Goal: Navigation & Orientation: Find specific page/section

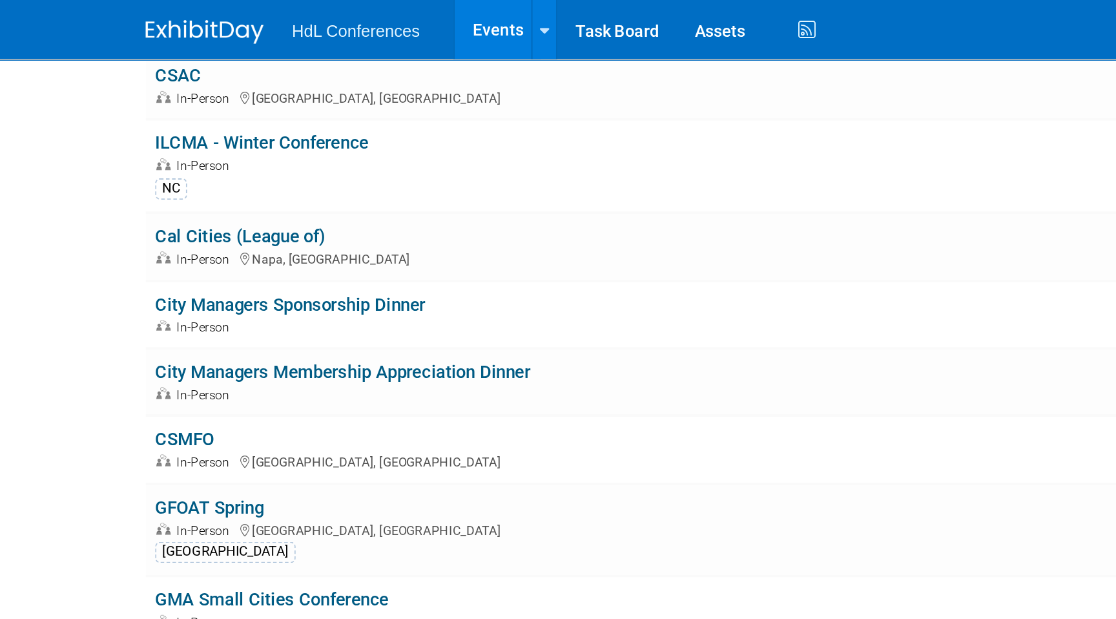
click at [152, 12] on img at bounding box center [144, 17] width 65 height 13
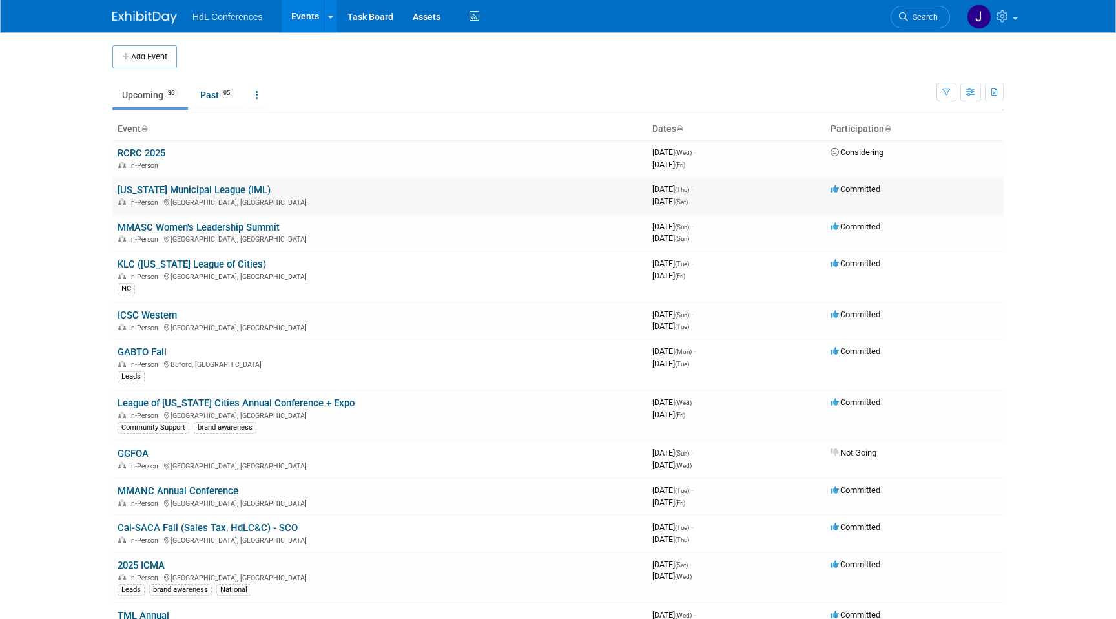
click at [191, 194] on link "[US_STATE] Municipal League (IML)" at bounding box center [194, 190] width 153 height 12
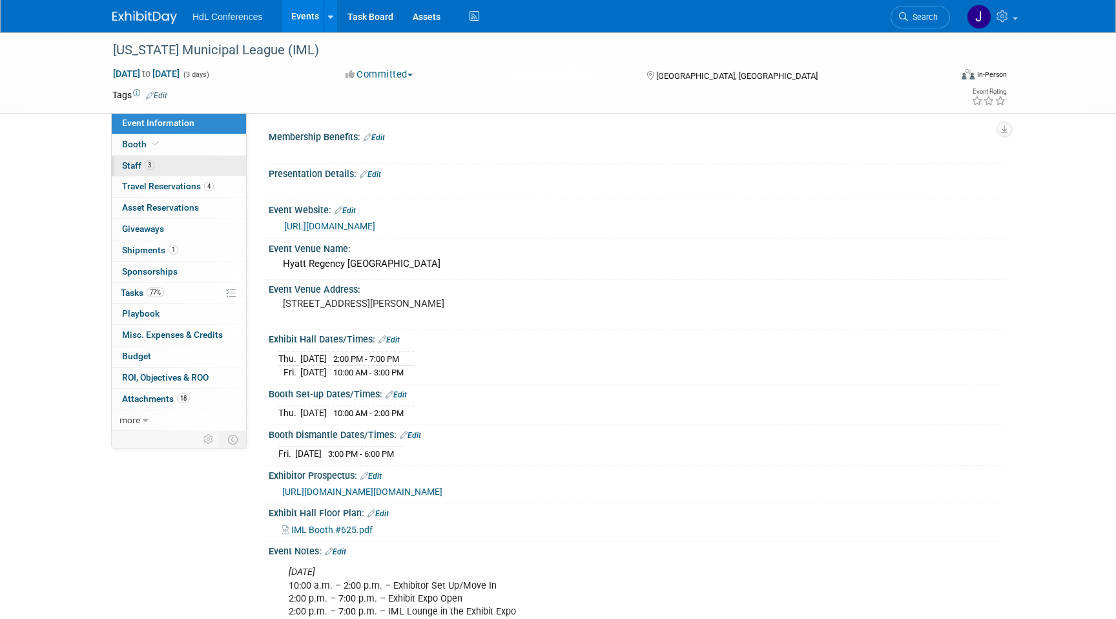
click at [171, 168] on link "3 Staff 3" at bounding box center [179, 166] width 134 height 21
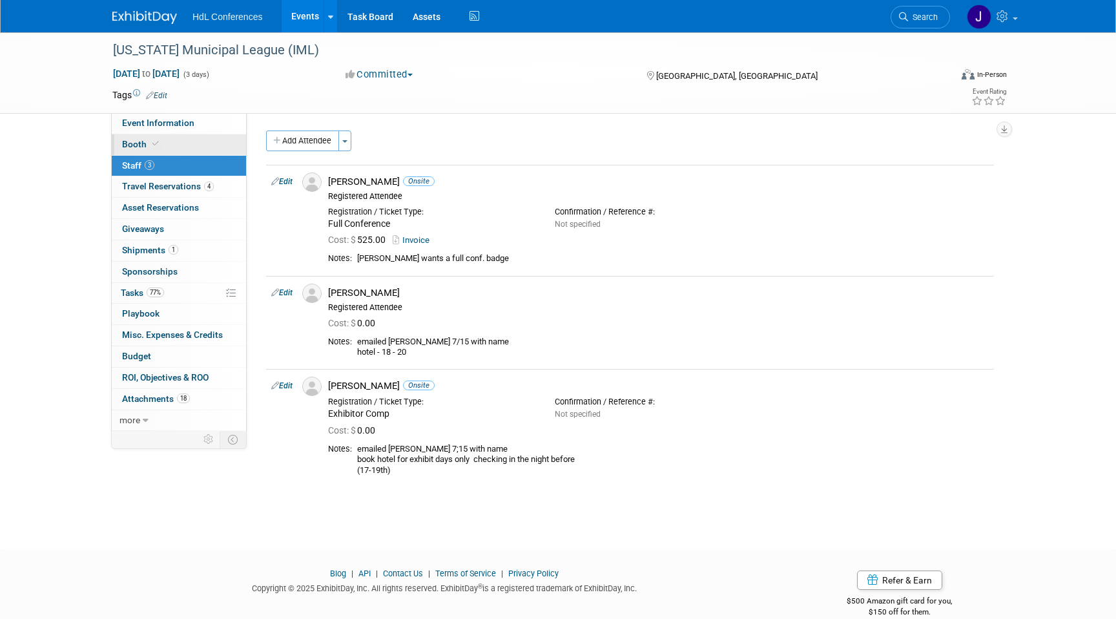
click at [175, 150] on link "Booth" at bounding box center [179, 144] width 134 height 21
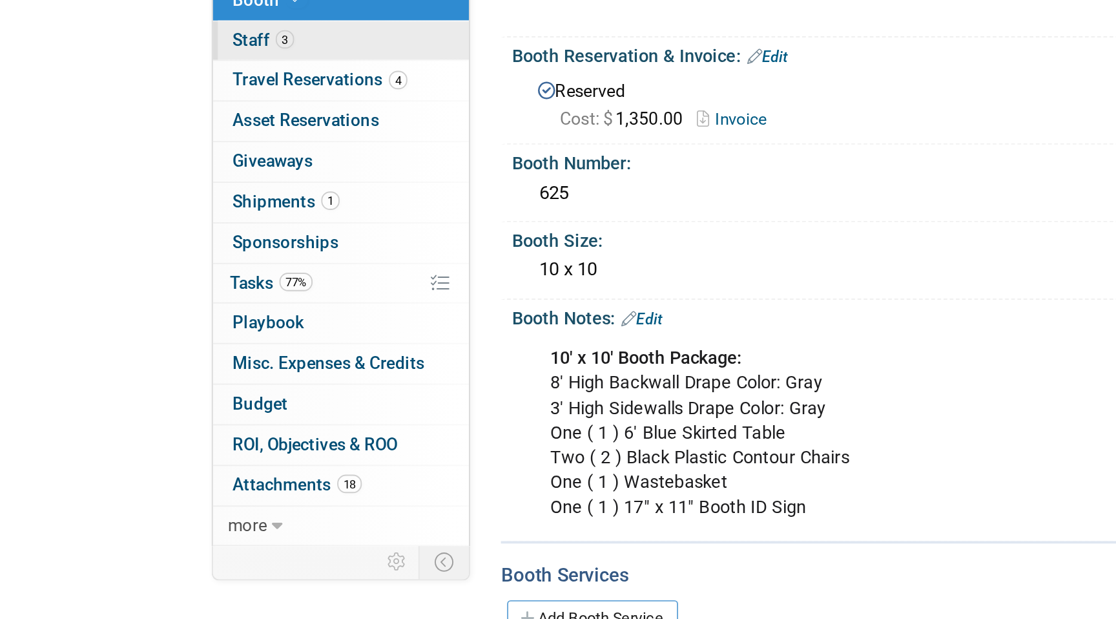
click at [136, 164] on span "Staff 3" at bounding box center [138, 165] width 32 height 10
